Goal: Obtain resource: Obtain resource

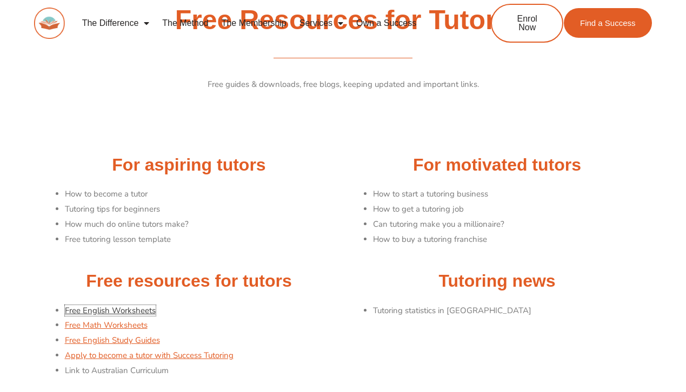
click at [110, 307] on link "Free English Worksheets" at bounding box center [110, 310] width 91 height 11
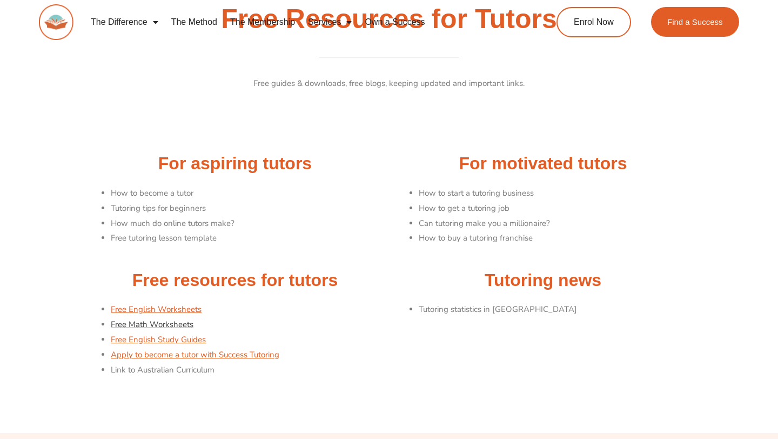
click at [181, 325] on link "Free Math Worksheets" at bounding box center [152, 324] width 83 height 11
click at [181, 312] on link "Free English Worksheets" at bounding box center [156, 309] width 91 height 11
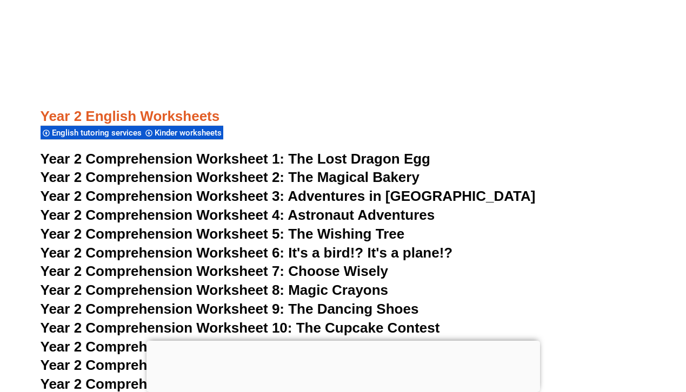
scroll to position [2469, 0]
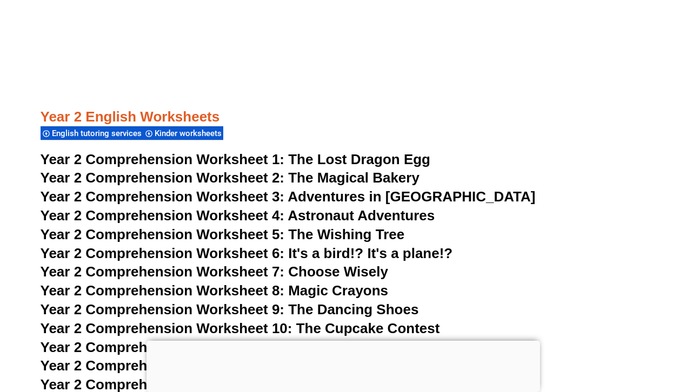
click at [274, 157] on span "Year 2 Comprehension Worksheet 1:" at bounding box center [163, 159] width 244 height 16
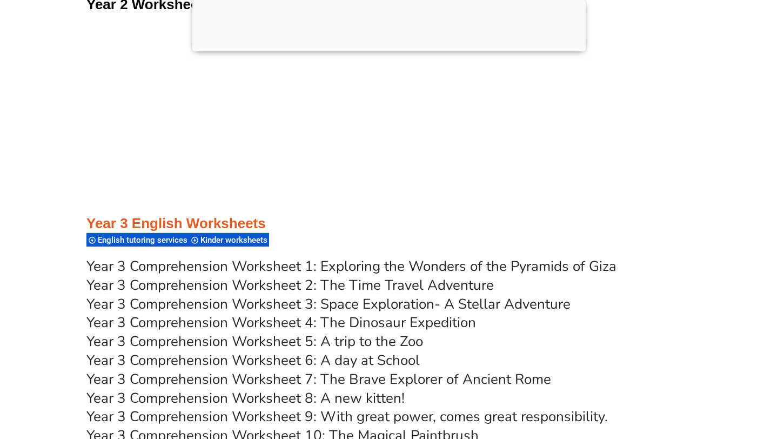
scroll to position [3410, 0]
